Goal: Task Accomplishment & Management: Complete application form

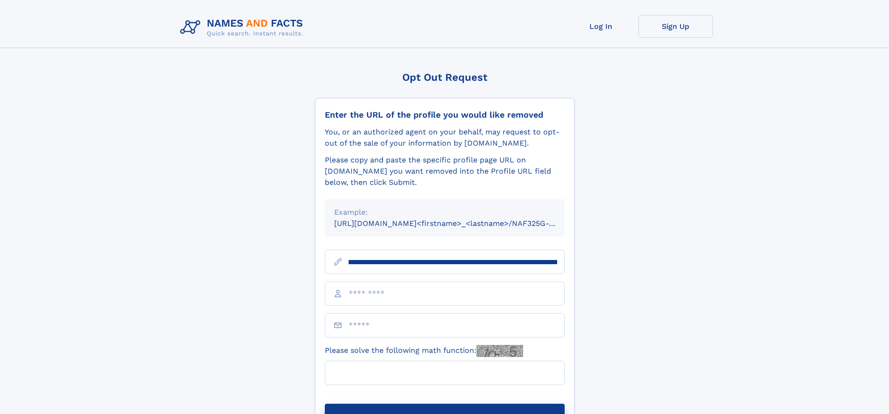
scroll to position [0, 110]
type input "**********"
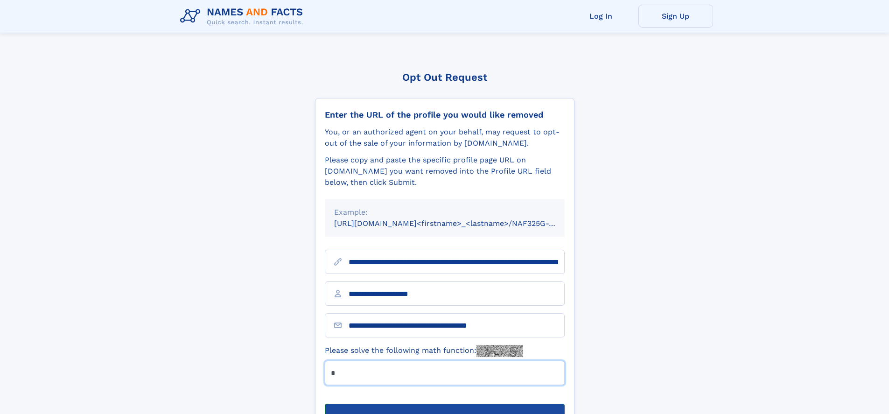
type input "*"
click at [444, 404] on button "Submit Opt Out Request" at bounding box center [445, 419] width 240 height 30
